Goal: Task Accomplishment & Management: Manage account settings

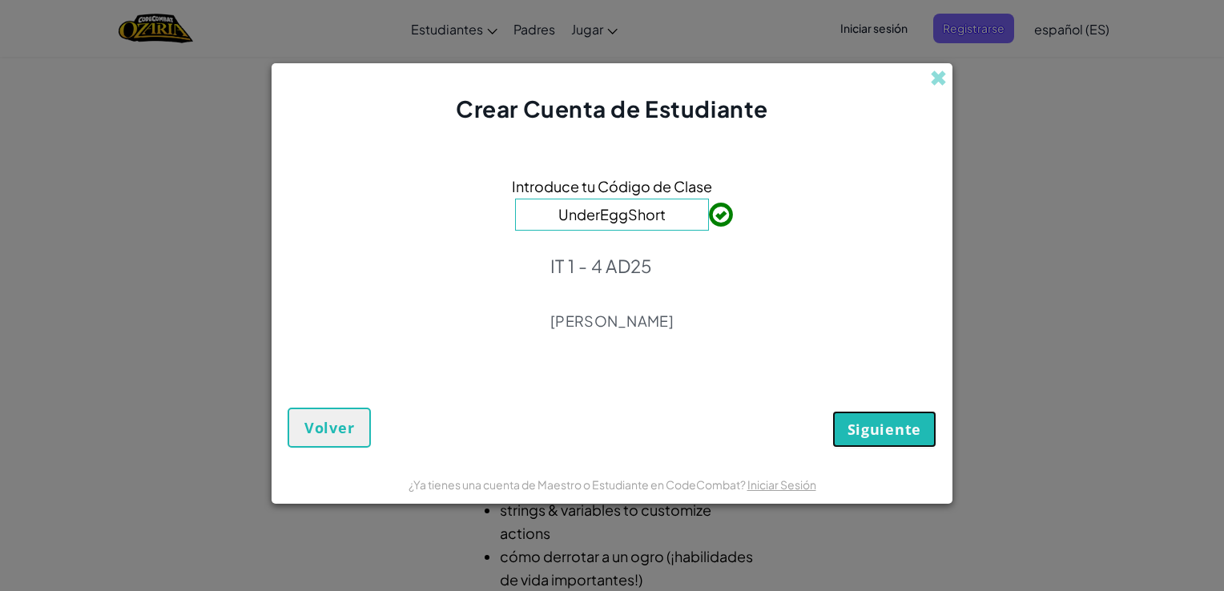
click at [909, 425] on span "Siguiente" at bounding box center [885, 429] width 74 height 19
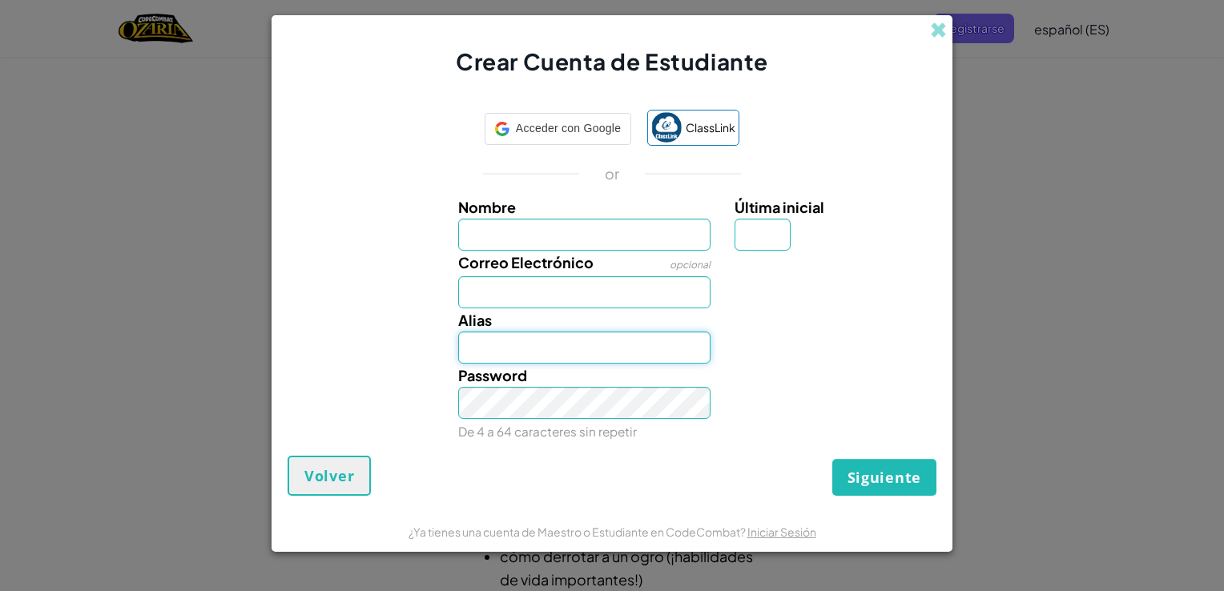
type input "[EMAIL_ADDRESS][DOMAIN_NAME]"
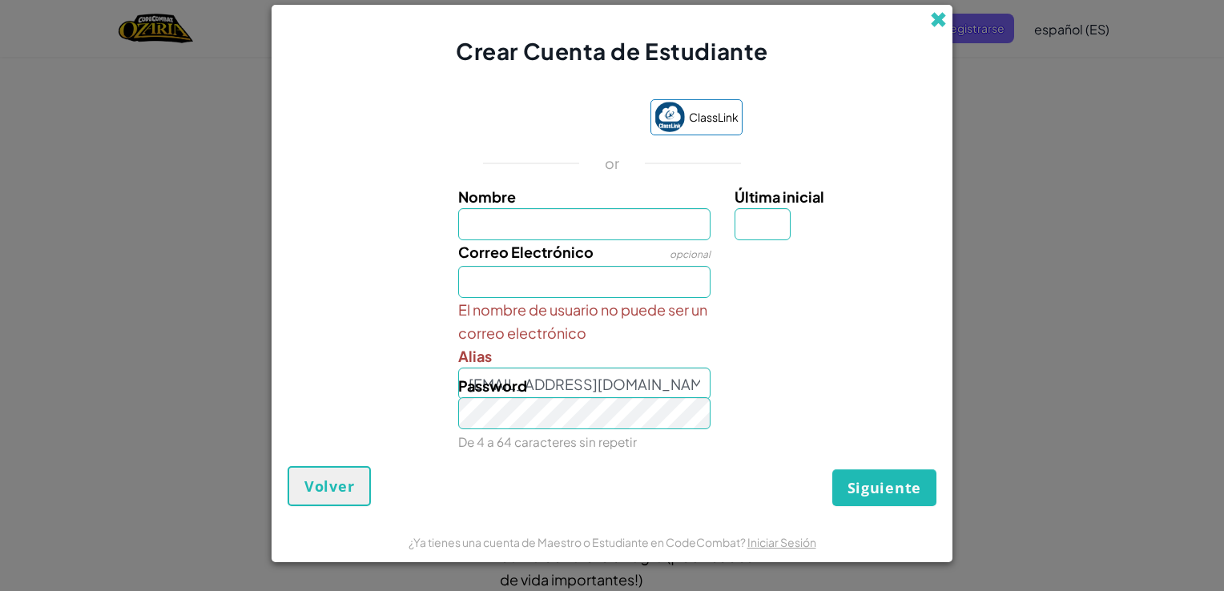
click at [942, 14] on span at bounding box center [938, 19] width 17 height 17
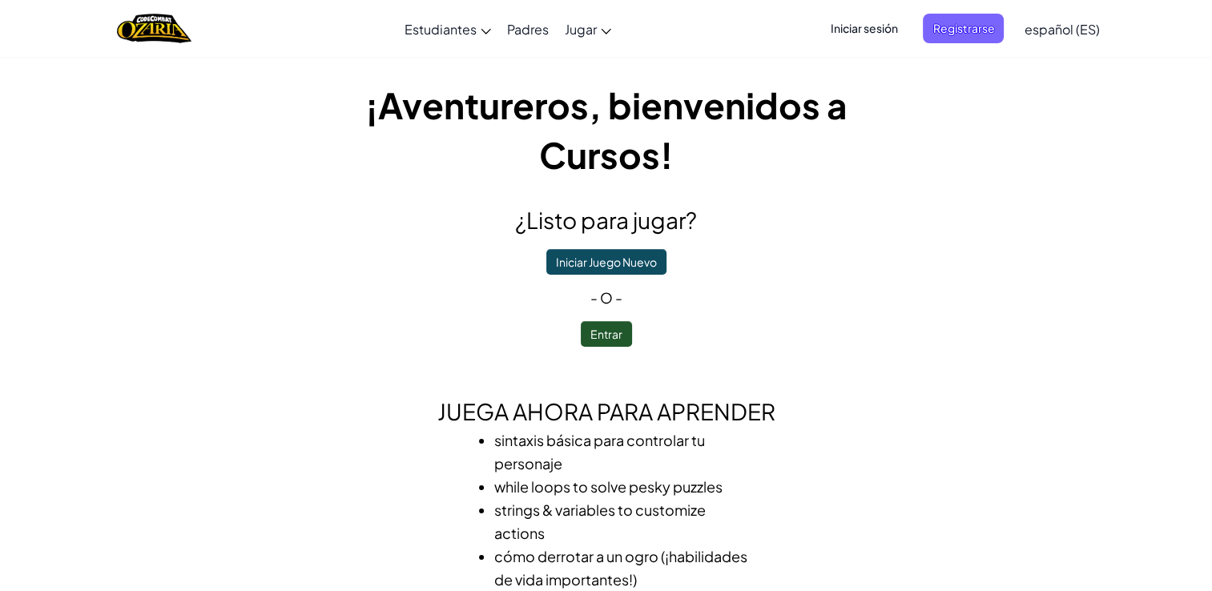
click at [889, 23] on span "Iniciar sesión" at bounding box center [864, 29] width 87 height 30
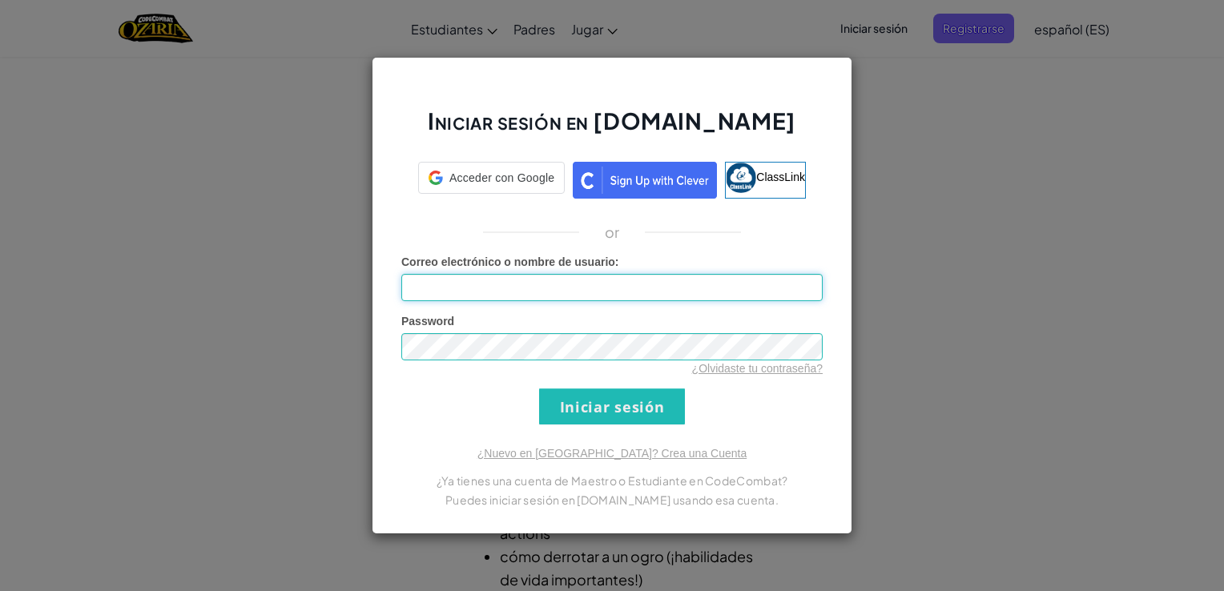
type input "[EMAIL_ADDRESS][DOMAIN_NAME]"
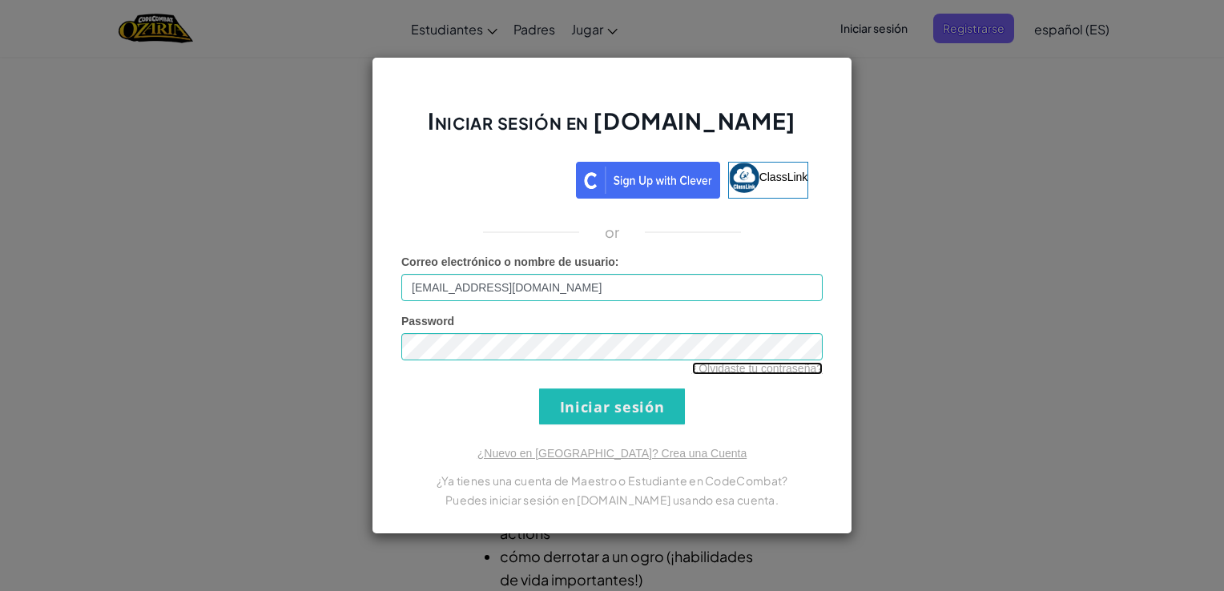
click at [734, 369] on link "¿Olvidaste tu contraseña?" at bounding box center [757, 368] width 131 height 13
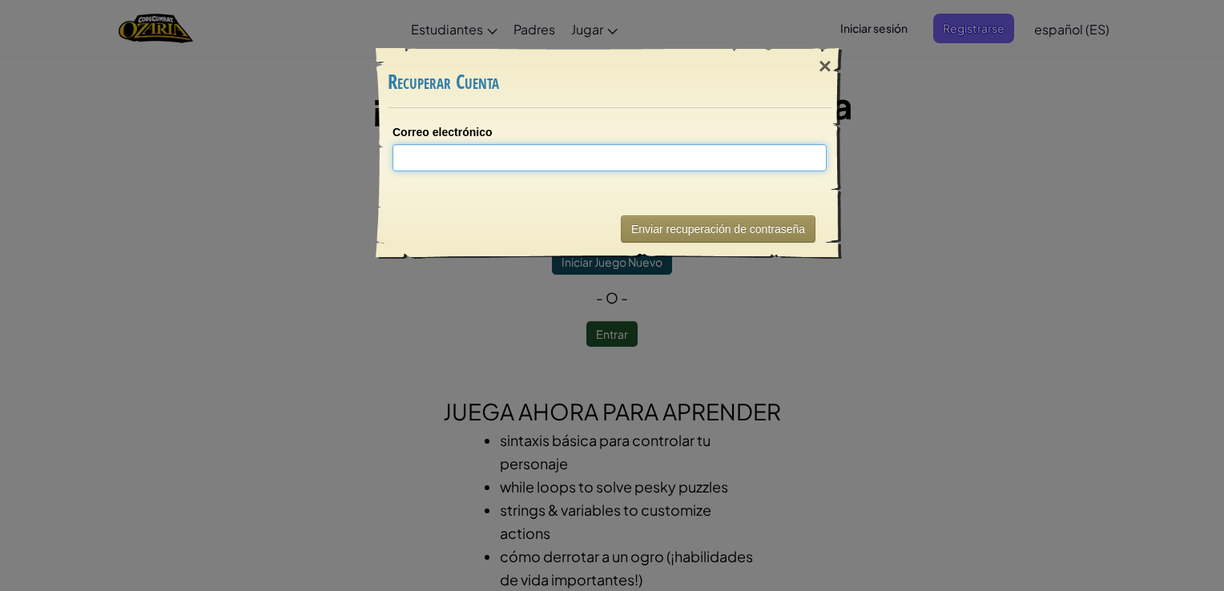
type input "a"
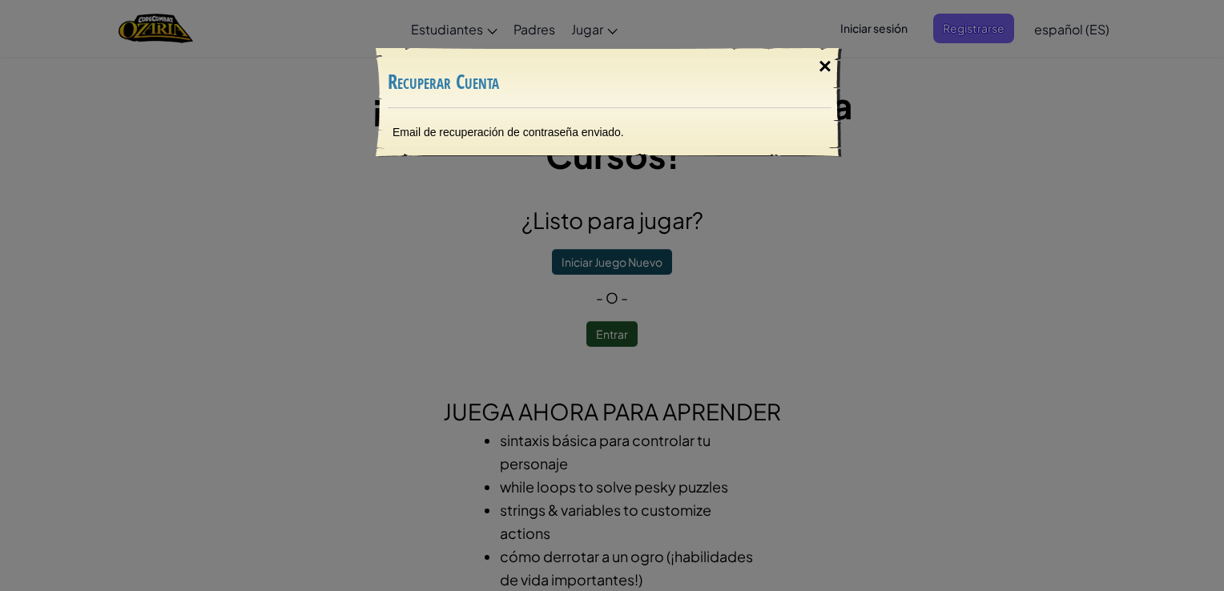
click at [824, 63] on div "×" at bounding box center [825, 66] width 37 height 46
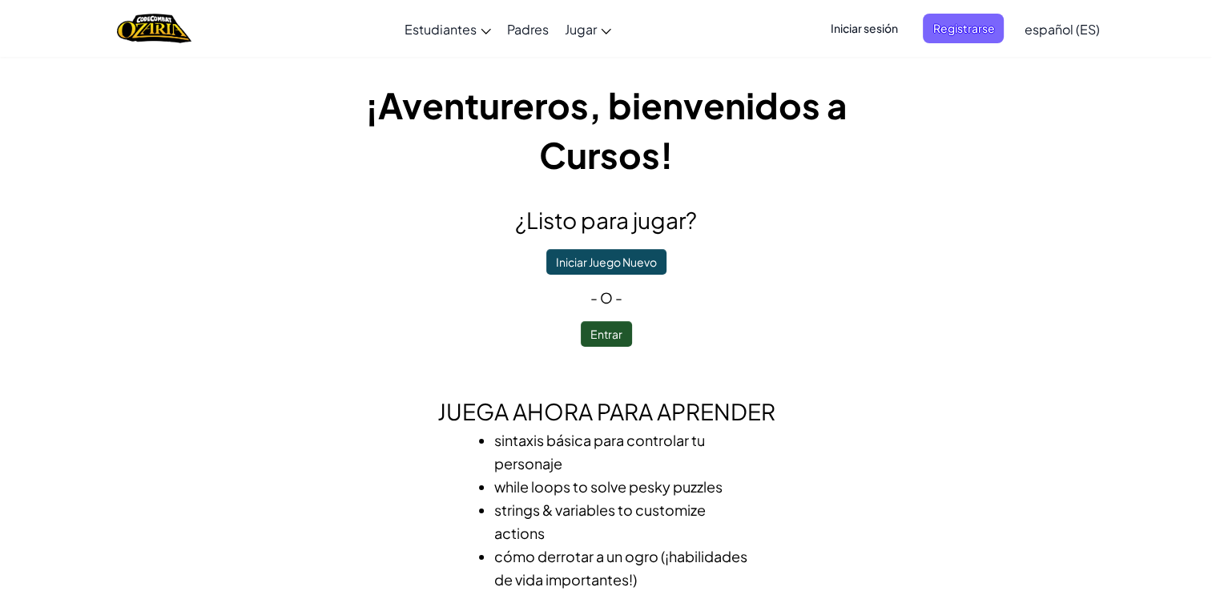
click at [859, 34] on span "Iniciar sesión" at bounding box center [864, 29] width 87 height 30
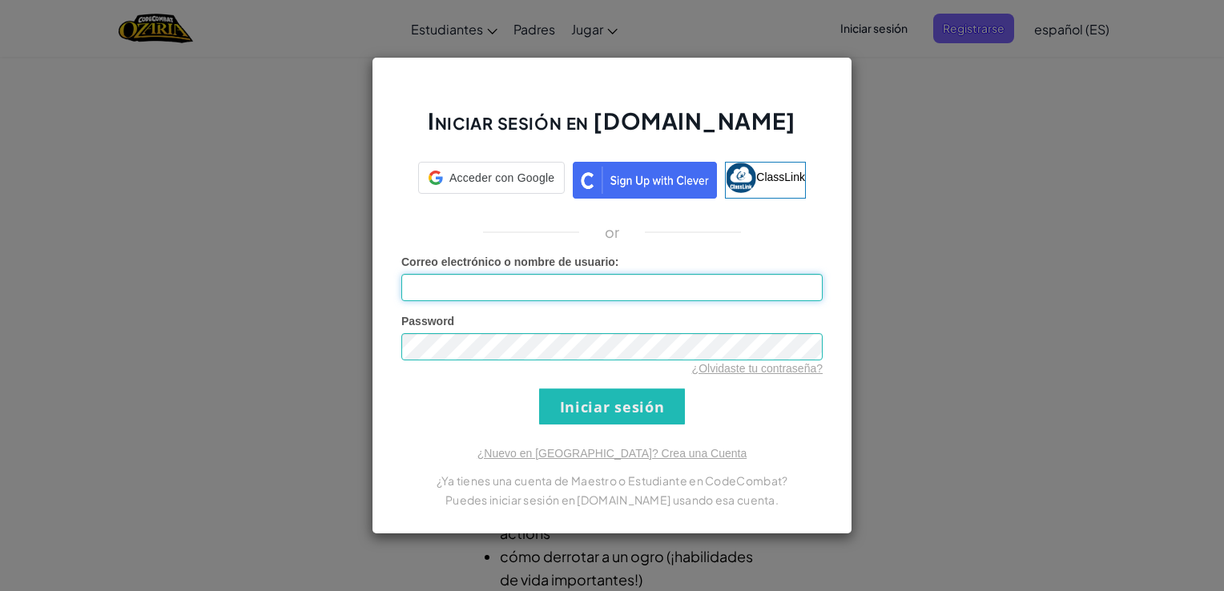
type input "[EMAIL_ADDRESS][DOMAIN_NAME]"
click at [344, 347] on div "Iniciar sesión en [DOMAIN_NAME] ClassLink or Error desconocido. Correo electrón…" at bounding box center [612, 295] width 1224 height 591
click at [539, 389] on input "Iniciar sesión" at bounding box center [612, 407] width 146 height 36
click at [783, 391] on form "Correo electrónico o nombre de usuario : [EMAIL_ADDRESS][DOMAIN_NAME] Password …" at bounding box center [612, 339] width 422 height 171
